Goal: Check status

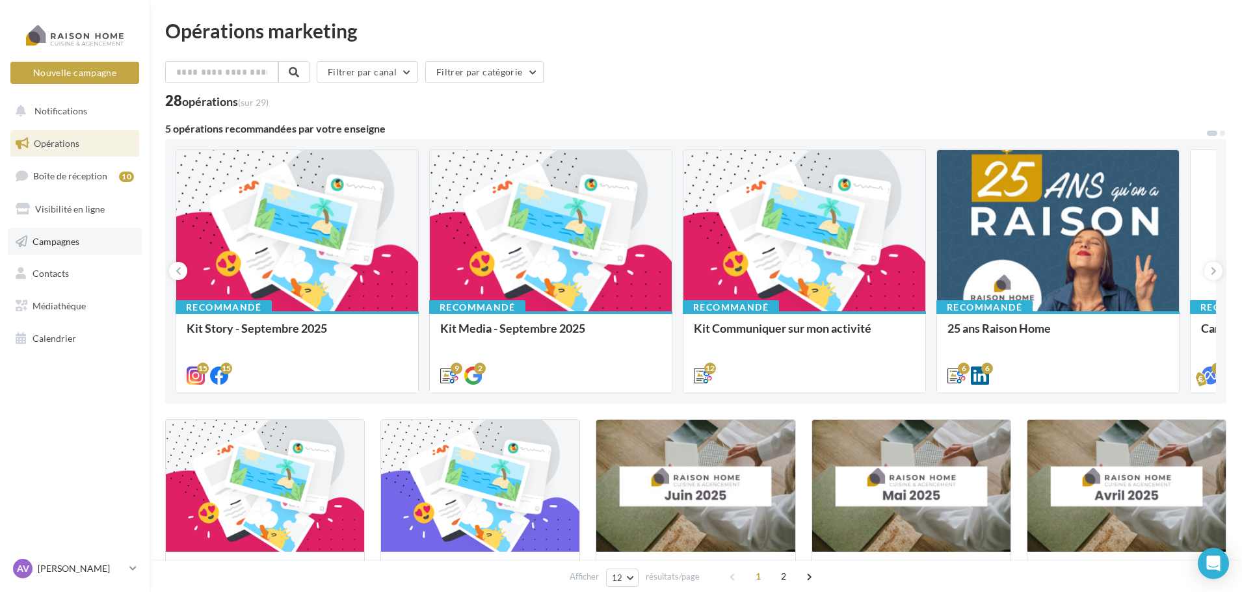
click at [85, 238] on link "Campagnes" at bounding box center [75, 241] width 134 height 27
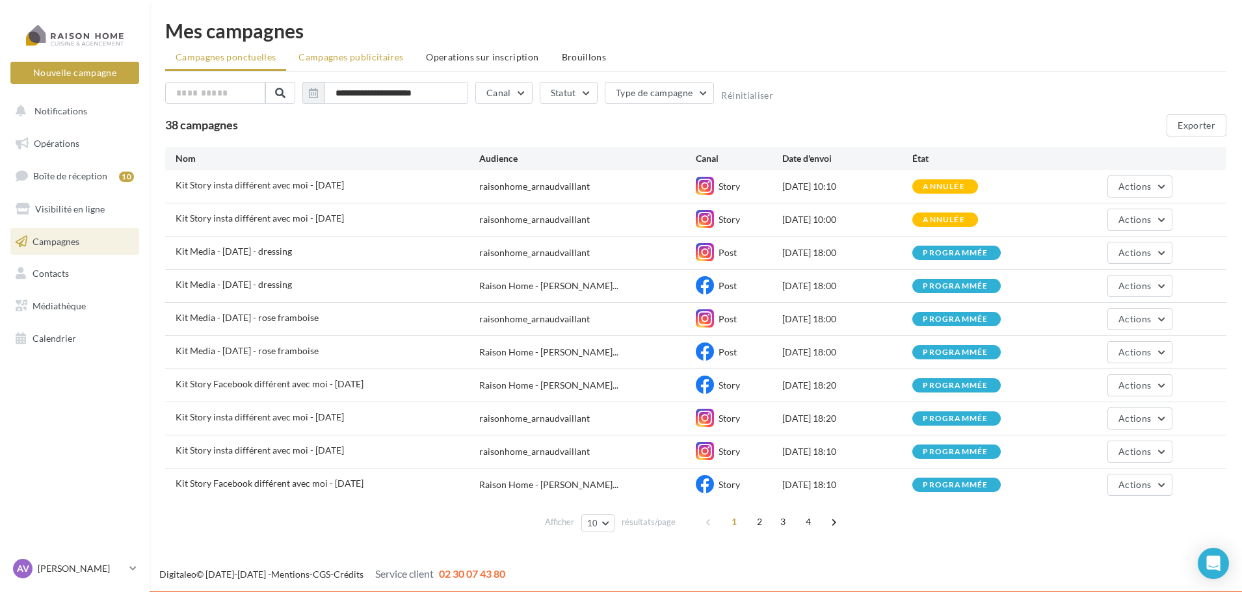
click at [391, 62] on span "Campagnes publicitaires" at bounding box center [350, 56] width 105 height 11
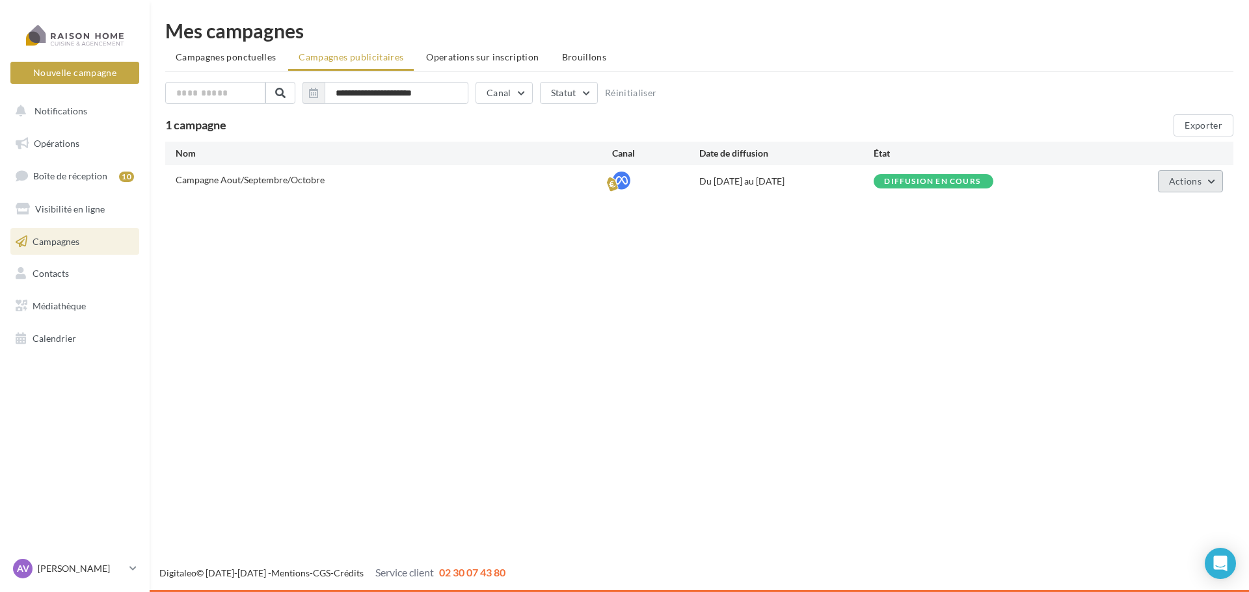
click at [1193, 184] on span "Actions" at bounding box center [1185, 181] width 33 height 11
click at [1182, 243] on button "Voir les résultats" at bounding box center [1157, 246] width 130 height 34
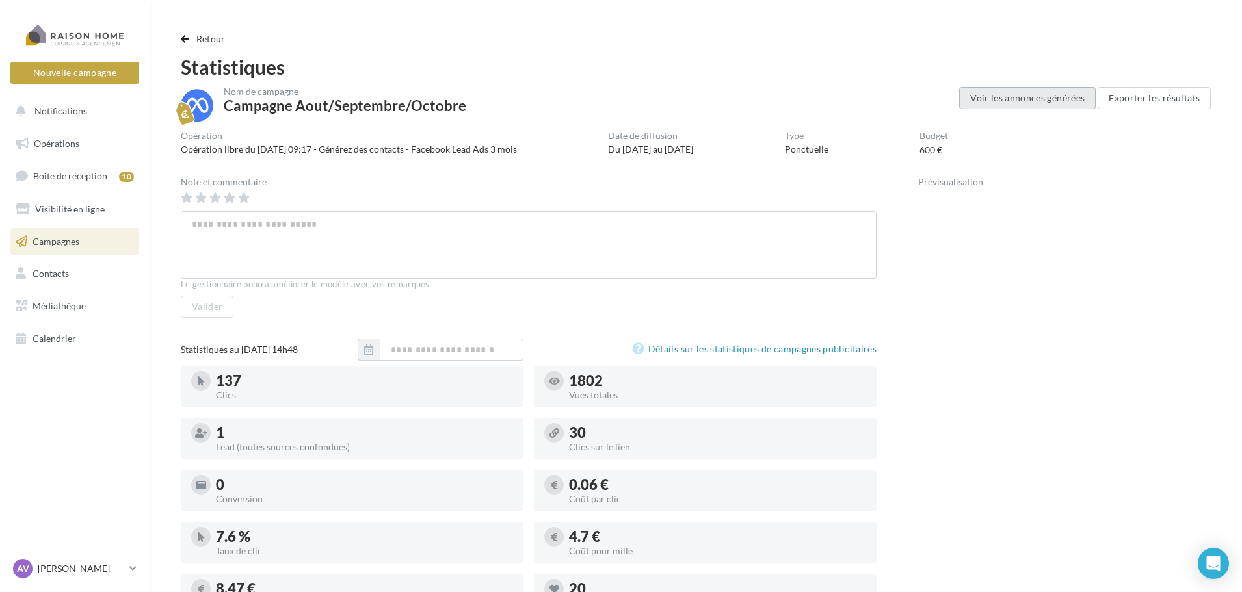
click at [1047, 104] on button "Voir les annonces générées" at bounding box center [1027, 98] width 137 height 22
